Goal: Transaction & Acquisition: Obtain resource

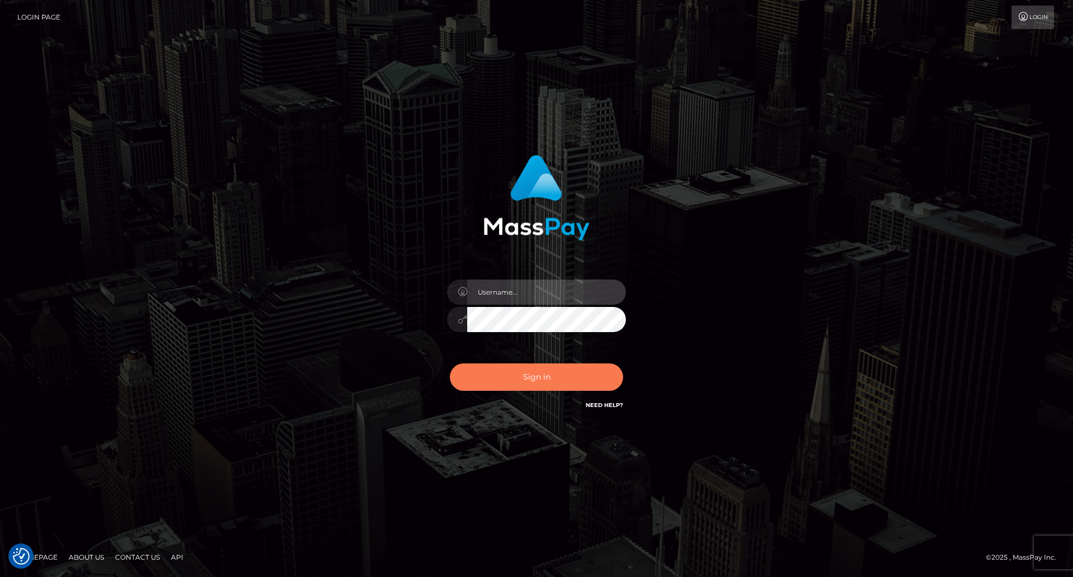
type input "Lady"
click at [568, 378] on button "Sign in" at bounding box center [536, 376] width 173 height 27
type input "Lady"
click at [562, 378] on button "Sign in" at bounding box center [536, 376] width 173 height 27
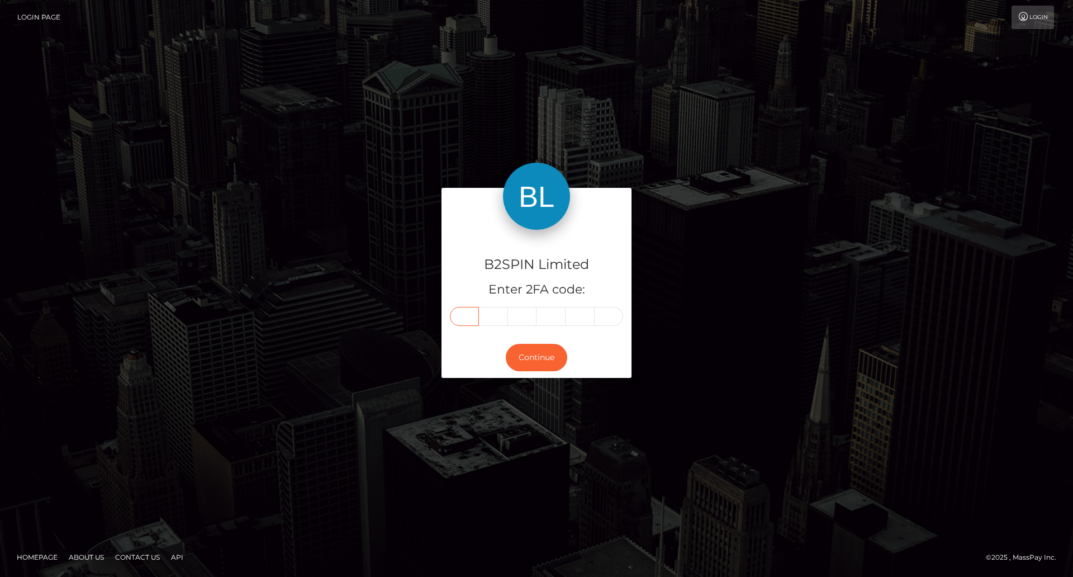
click at [466, 319] on input "text" at bounding box center [464, 316] width 29 height 19
type input "0"
type input "3"
type input "5"
type input "0"
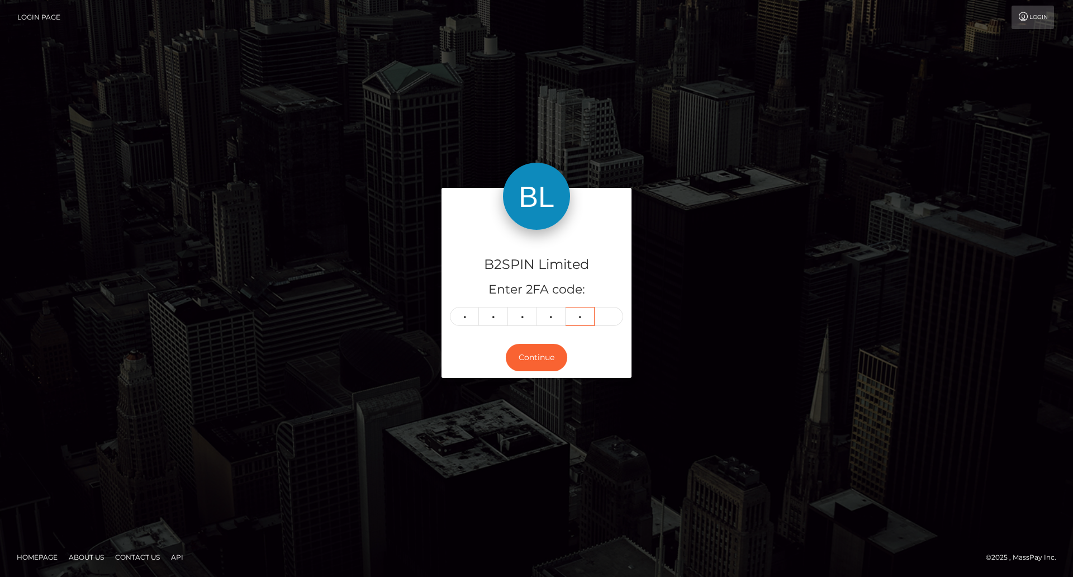
type input "9"
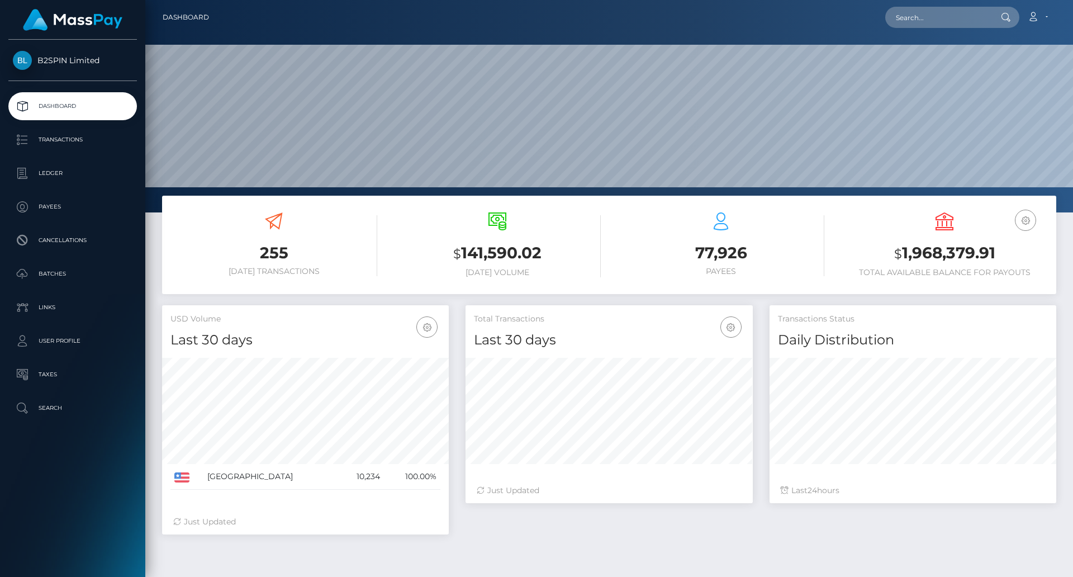
scroll to position [198, 287]
click at [931, 25] on input "text" at bounding box center [937, 17] width 105 height 21
paste input "744fb105-3042-404a-a7de-5f7e2ec6baf5"
type input "744fb105-3042-404a-a7de-5f7e2ec6baf5"
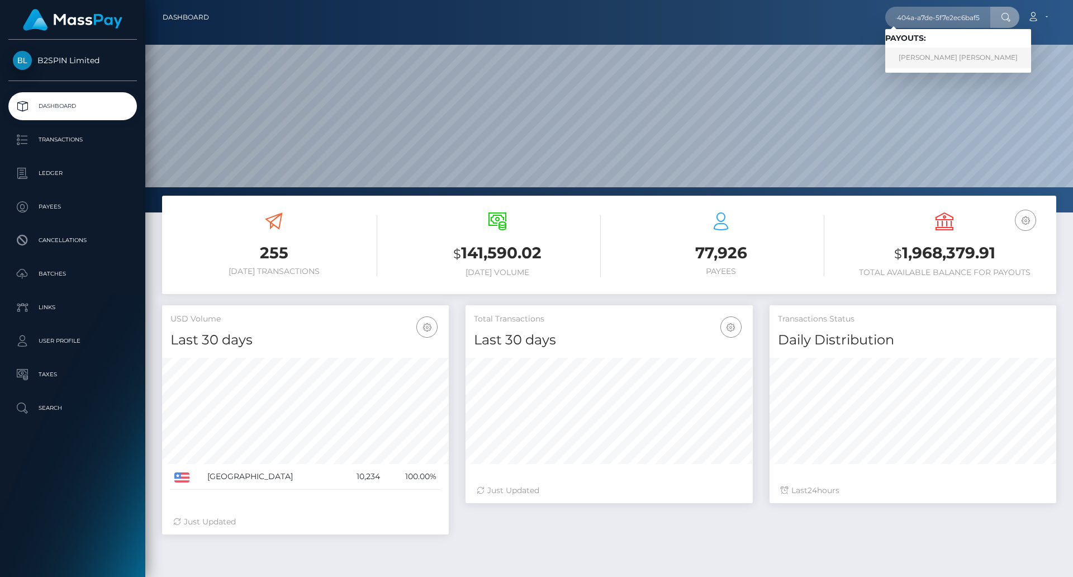
click at [956, 50] on link "EILEEN THERESA WILSON" at bounding box center [958, 58] width 146 height 21
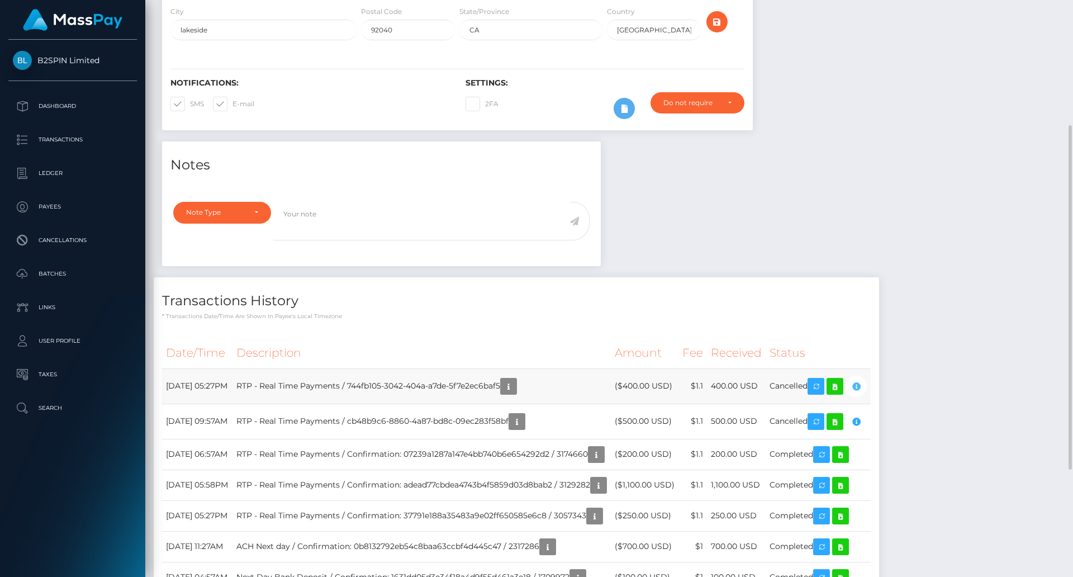
scroll to position [134, 287]
click at [77, 143] on p "Transactions" at bounding box center [73, 139] width 120 height 17
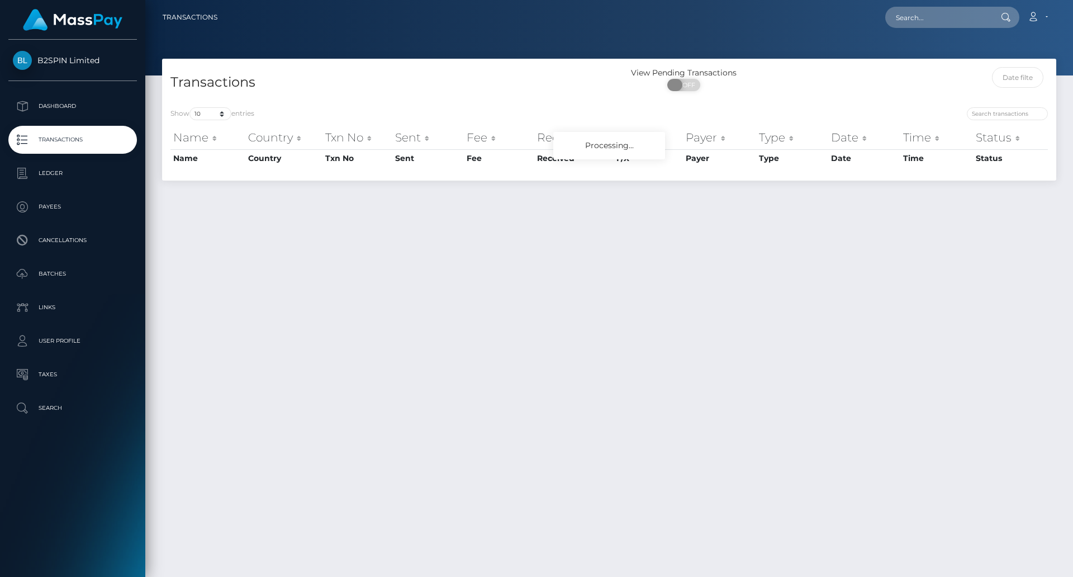
click at [691, 89] on span "OFF" at bounding box center [687, 85] width 28 height 12
checkbox input "true"
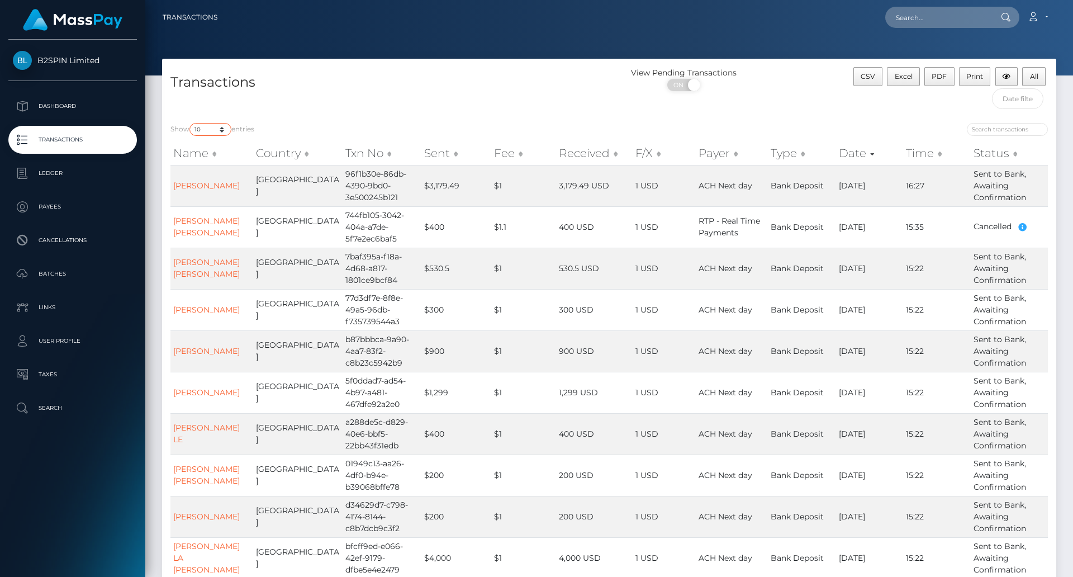
click at [222, 129] on select "10 25 50 100 250 500 1,000 3,500" at bounding box center [210, 129] width 42 height 13
select select "3500"
click at [191, 123] on select "10 25 50 100 250 500 1,000 3,500" at bounding box center [210, 129] width 42 height 13
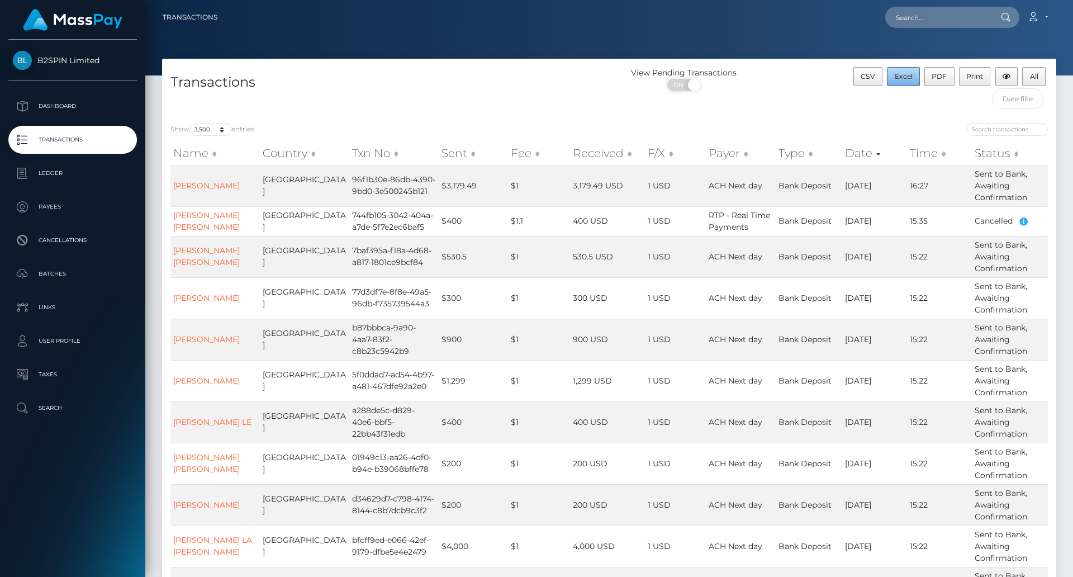
click at [908, 80] on span "Excel" at bounding box center [904, 76] width 18 height 8
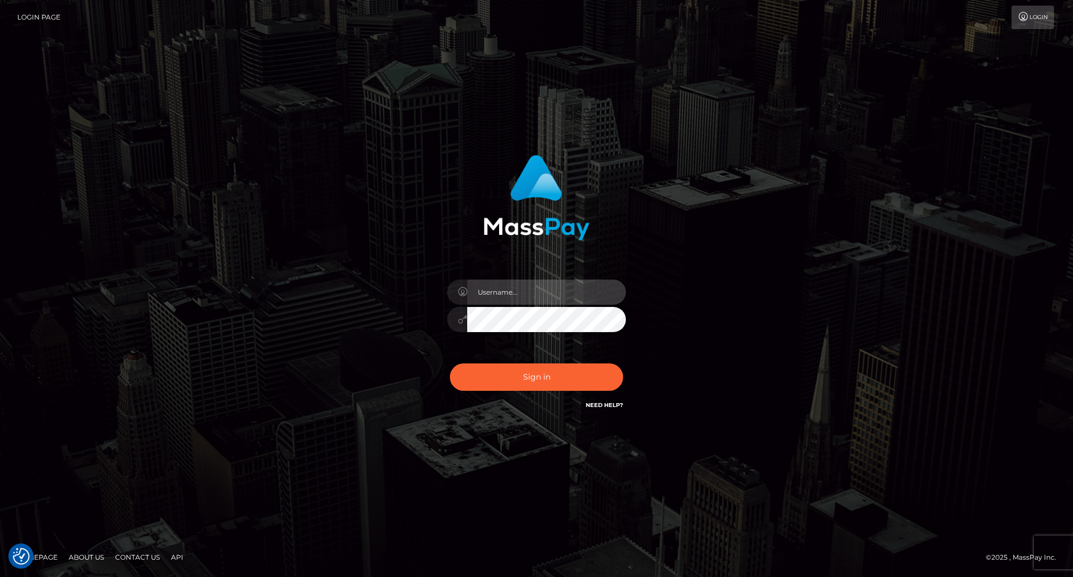
type input "[DEMOGRAPHIC_DATA]"
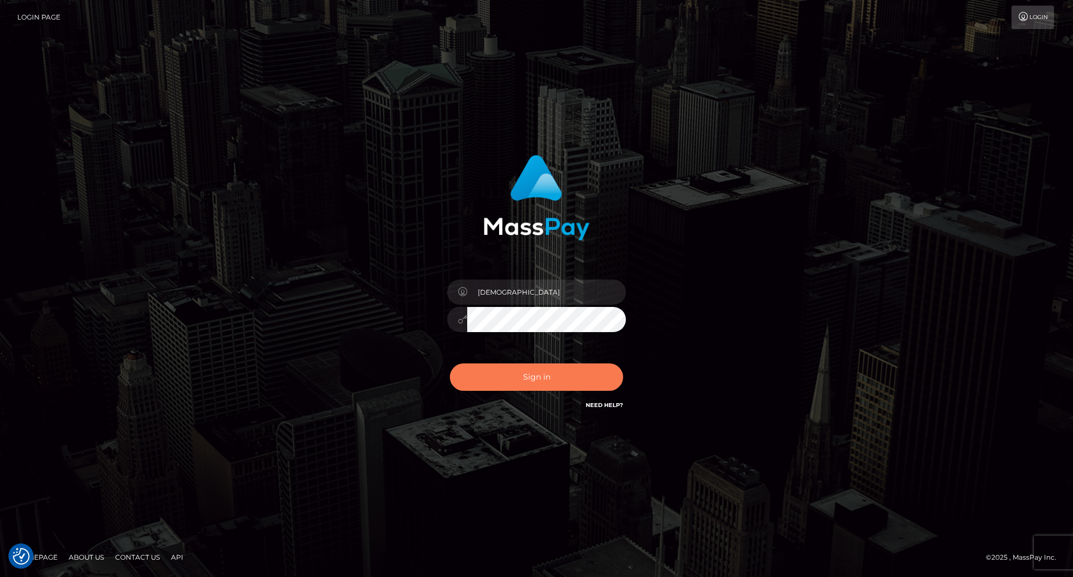
click at [572, 374] on button "Sign in" at bounding box center [536, 376] width 173 height 27
type input "Lady"
click at [575, 381] on button "Sign in" at bounding box center [536, 376] width 173 height 27
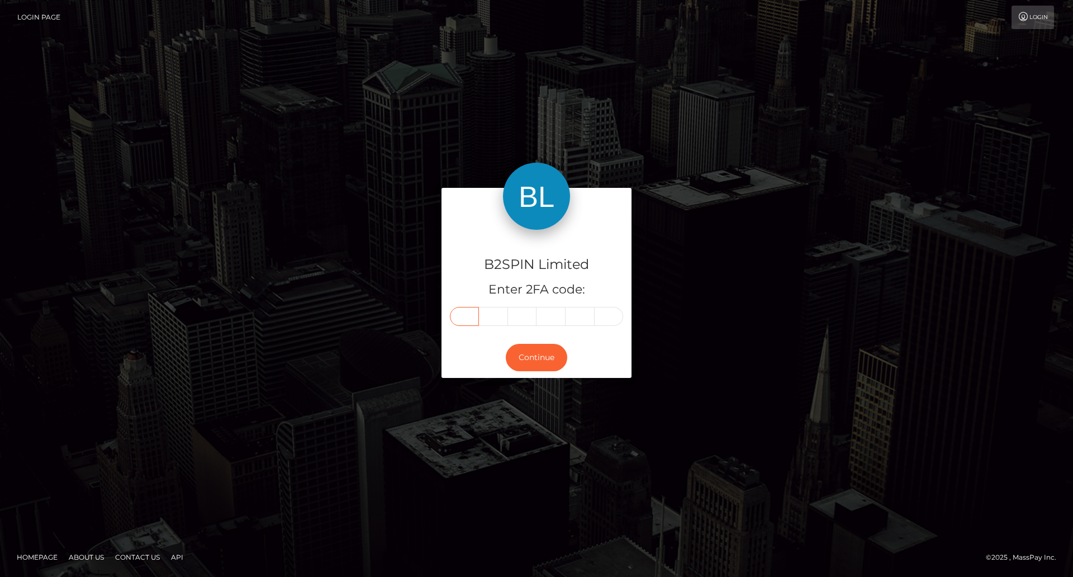
click at [466, 314] on input "text" at bounding box center [464, 316] width 29 height 19
type input "6"
type input "9"
type input "8"
type input "3"
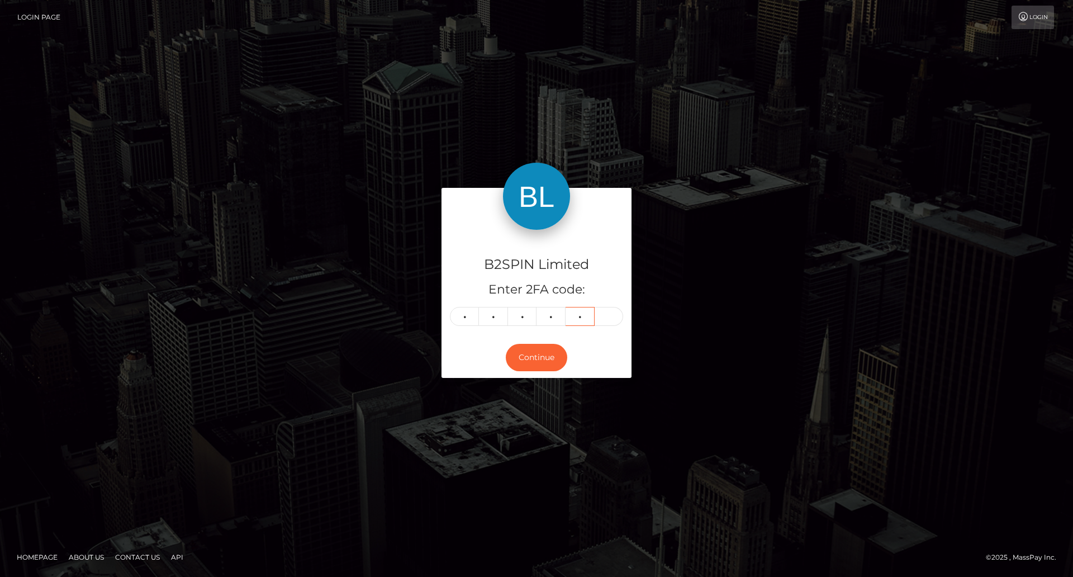
type input "9"
type input "0"
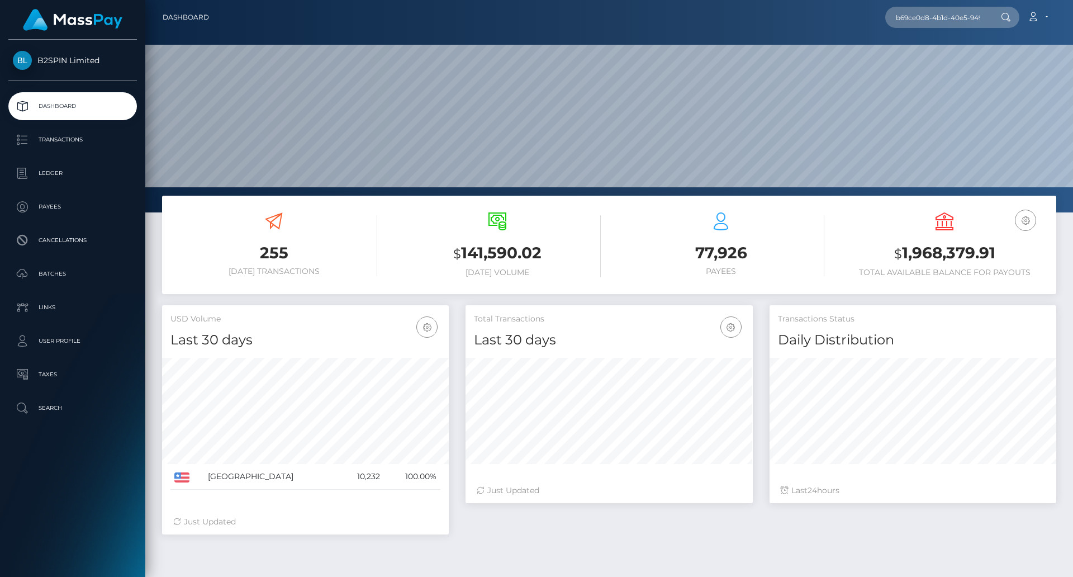
scroll to position [198, 287]
type input "b69ce0d8-4b1d-40e5-949a-9576b0d70edf"
click at [946, 67] on link "AMY NICHOLE ANDREWS" at bounding box center [929, 58] width 89 height 21
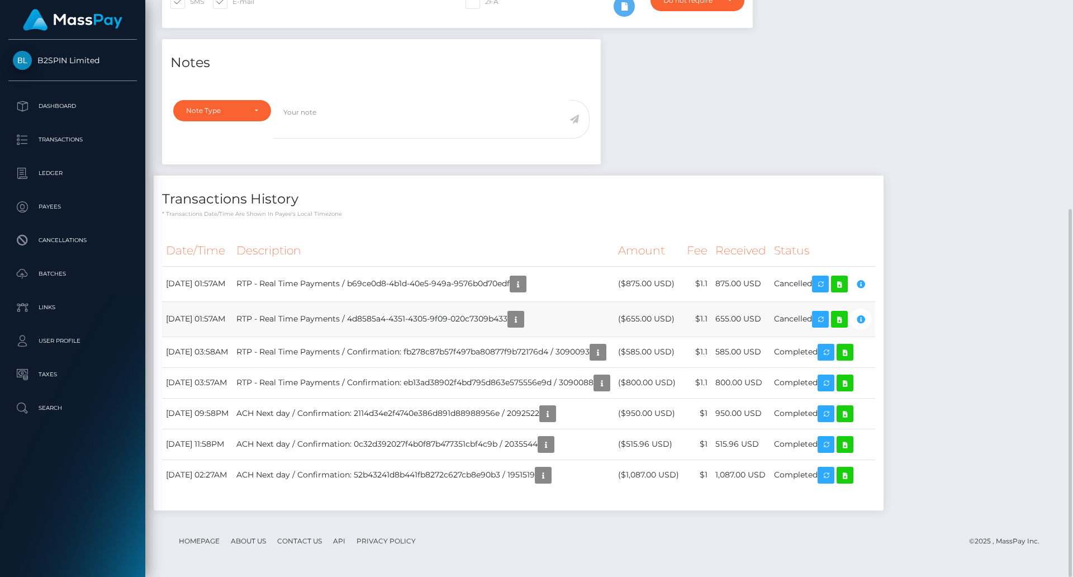
scroll to position [134, 287]
drag, startPoint x: 540, startPoint y: 320, endPoint x: 379, endPoint y: 322, distance: 161.5
click at [379, 322] on td "RTP - Real Time Payments / 4d8585a4-4351-4305-9f09-020c7309b433" at bounding box center [423, 318] width 382 height 35
copy td "4d8585a4-4351-4305-9f09-020c7309b433"
